Goal: Find specific page/section: Find specific page/section

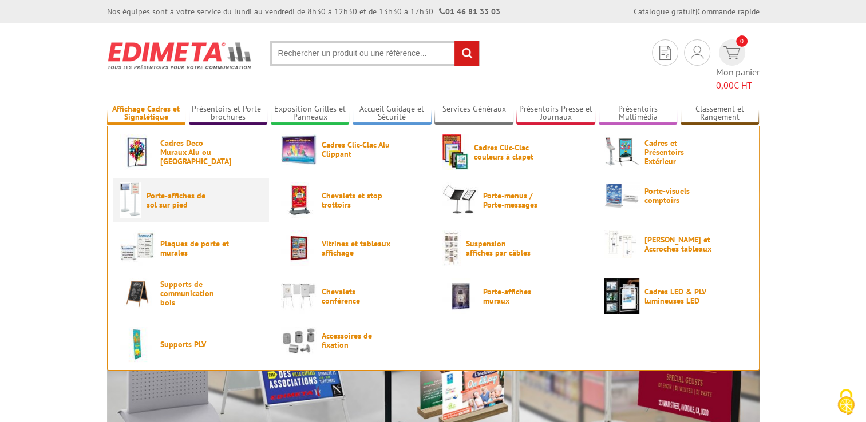
click at [171, 191] on span "Porte-affiches de sol sur pied" at bounding box center [181, 200] width 69 height 18
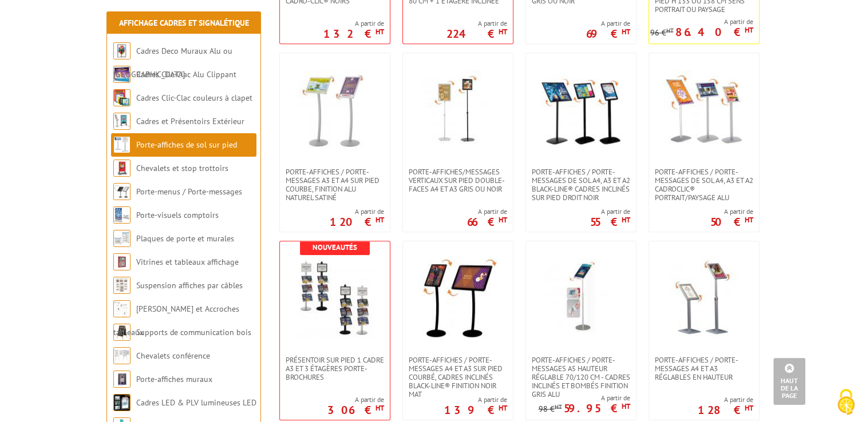
scroll to position [1145, 0]
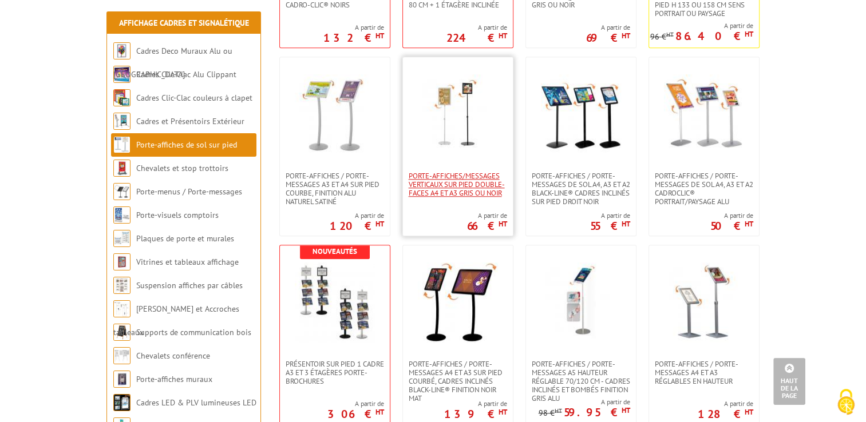
click at [458, 186] on span "Porte-affiches/messages verticaux sur pied double-faces A4 et A3 Gris ou Noir" at bounding box center [458, 185] width 98 height 26
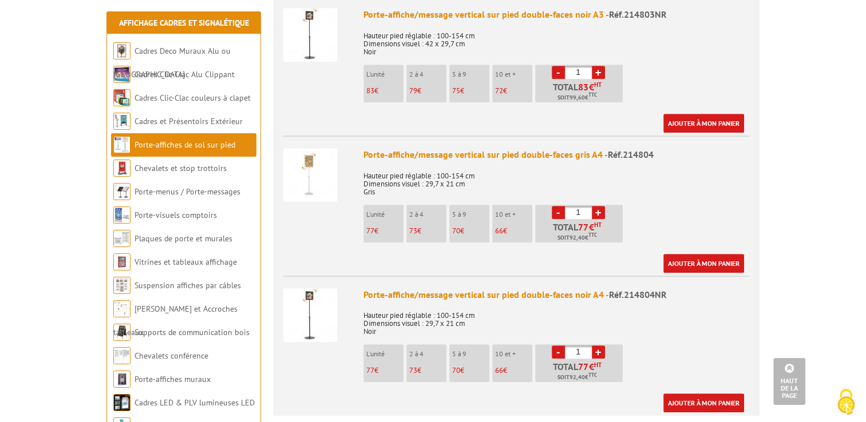
scroll to position [630, 0]
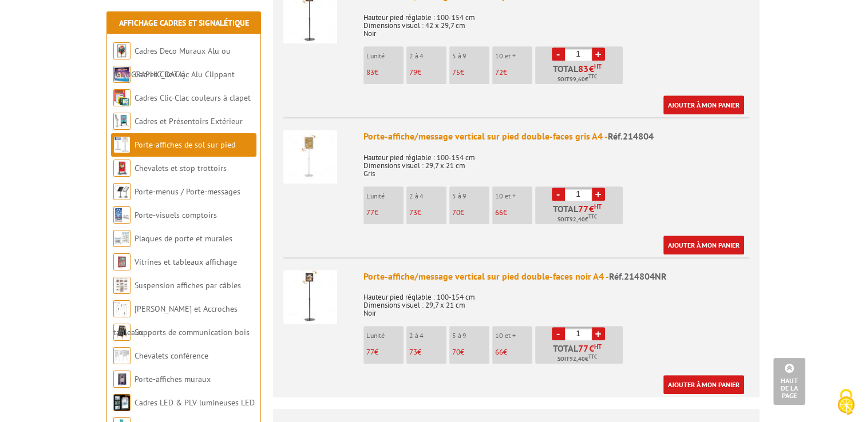
click at [314, 286] on img at bounding box center [310, 297] width 54 height 54
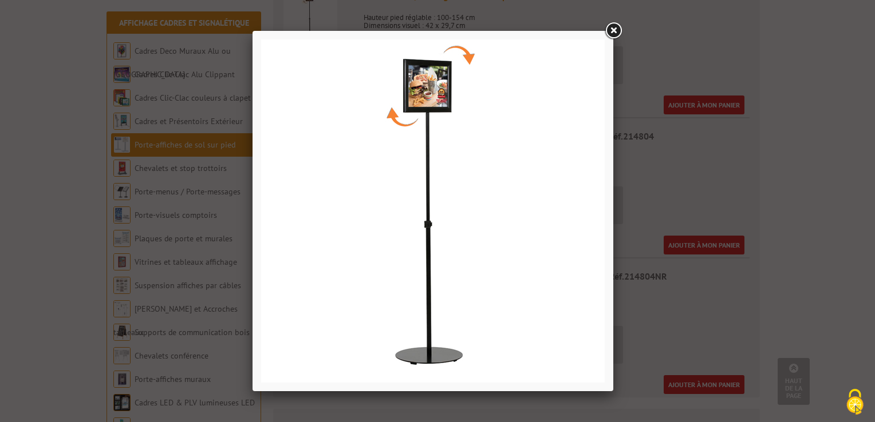
click at [610, 29] on link at bounding box center [613, 31] width 21 height 21
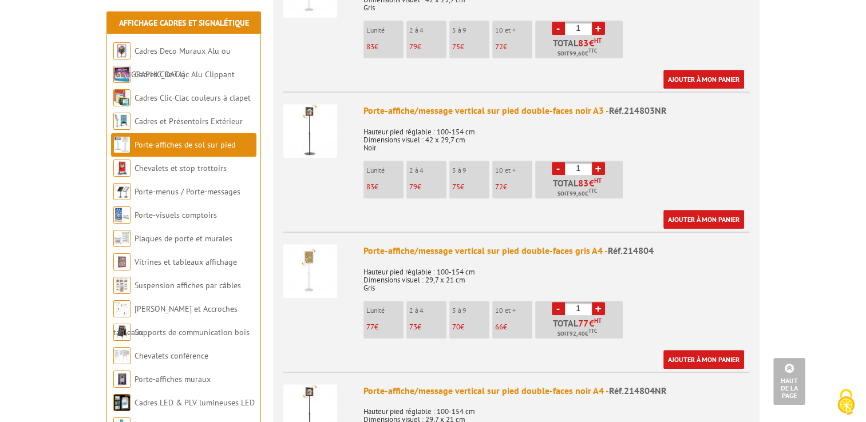
scroll to position [0, 0]
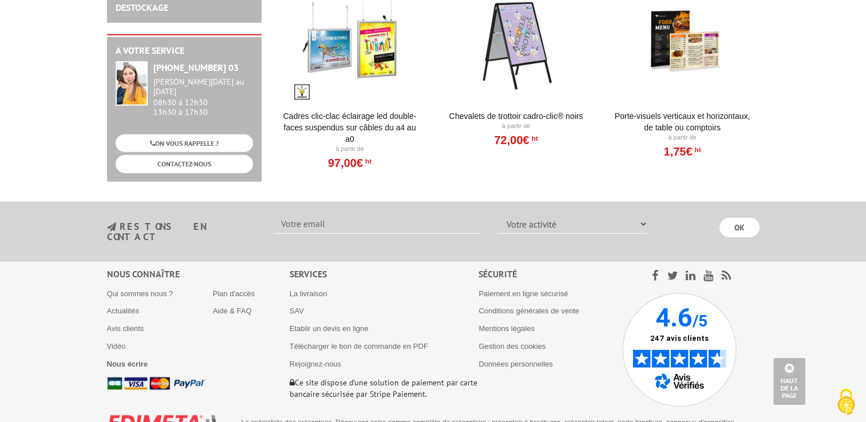
scroll to position [2813, 0]
